Goal: Use online tool/utility: Utilize a website feature to perform a specific function

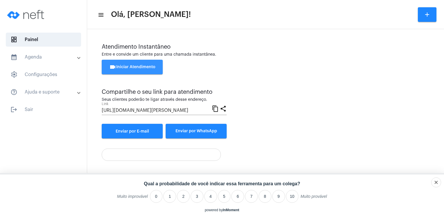
click at [127, 65] on span "videocam Iniciar Atendimento" at bounding box center [132, 67] width 46 height 4
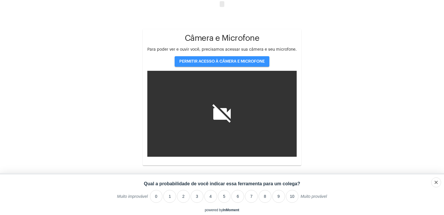
click at [209, 59] on span "PERMITIR ACESSO À CÂMERA E MICROFONE" at bounding box center [222, 61] width 86 height 4
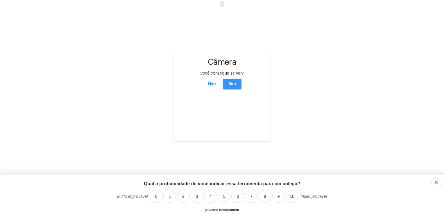
click at [233, 82] on span "Sim" at bounding box center [233, 84] width 8 height 4
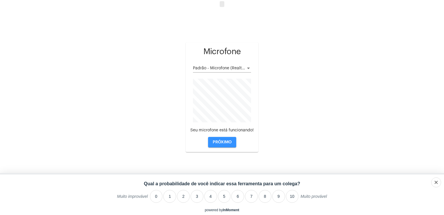
click at [216, 140] on button "PRÓXIMO" at bounding box center [222, 142] width 28 height 10
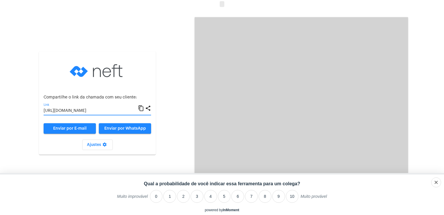
click at [122, 111] on input "[URL][DOMAIN_NAME]" at bounding box center [91, 110] width 95 height 5
click at [415, 180] on icon "Close survey" at bounding box center [416, 182] width 4 height 4
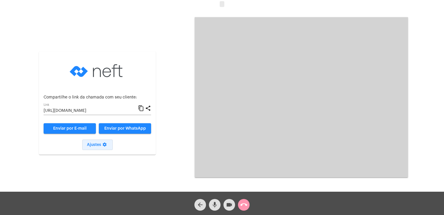
click at [99, 145] on span "Ajustes settings" at bounding box center [97, 145] width 21 height 4
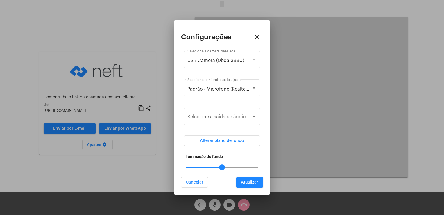
click at [223, 164] on mat-slider "50" at bounding box center [222, 167] width 76 height 14
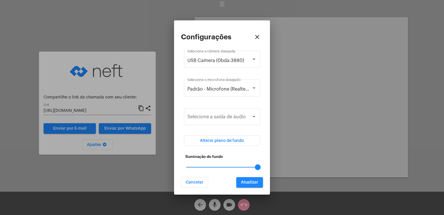
click at [255, 168] on mat-slider "100" at bounding box center [222, 167] width 76 height 14
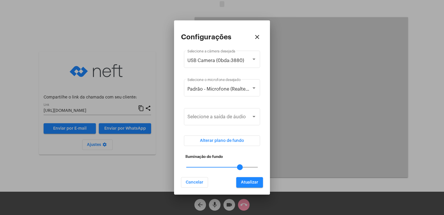
click at [239, 166] on mat-slider "75" at bounding box center [222, 167] width 76 height 14
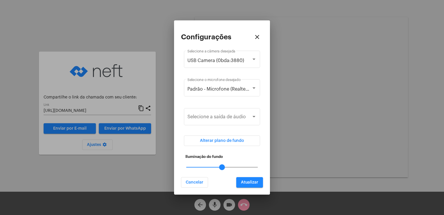
click at [223, 166] on mat-slider "50" at bounding box center [222, 167] width 76 height 14
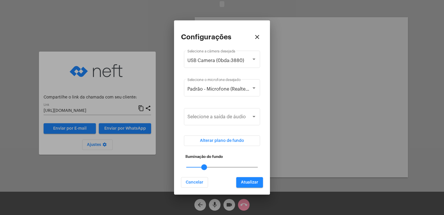
click at [195, 167] on div at bounding box center [222, 167] width 72 height 1
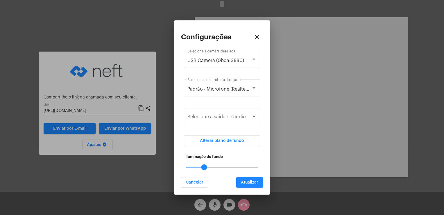
click at [244, 180] on span "Atualizar" at bounding box center [249, 182] width 17 height 4
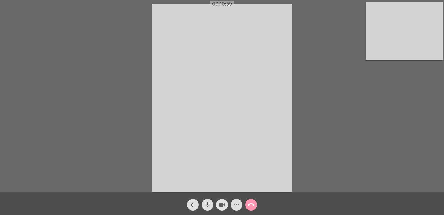
click at [222, 207] on mat-icon "videocam" at bounding box center [222, 204] width 7 height 7
click at [222, 207] on mat-icon "videocam_off" at bounding box center [222, 204] width 7 height 7
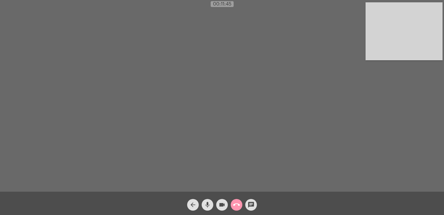
click at [229, 147] on div "Acessando Câmera e Microfone..." at bounding box center [222, 96] width 443 height 191
